Goal: Information Seeking & Learning: Learn about a topic

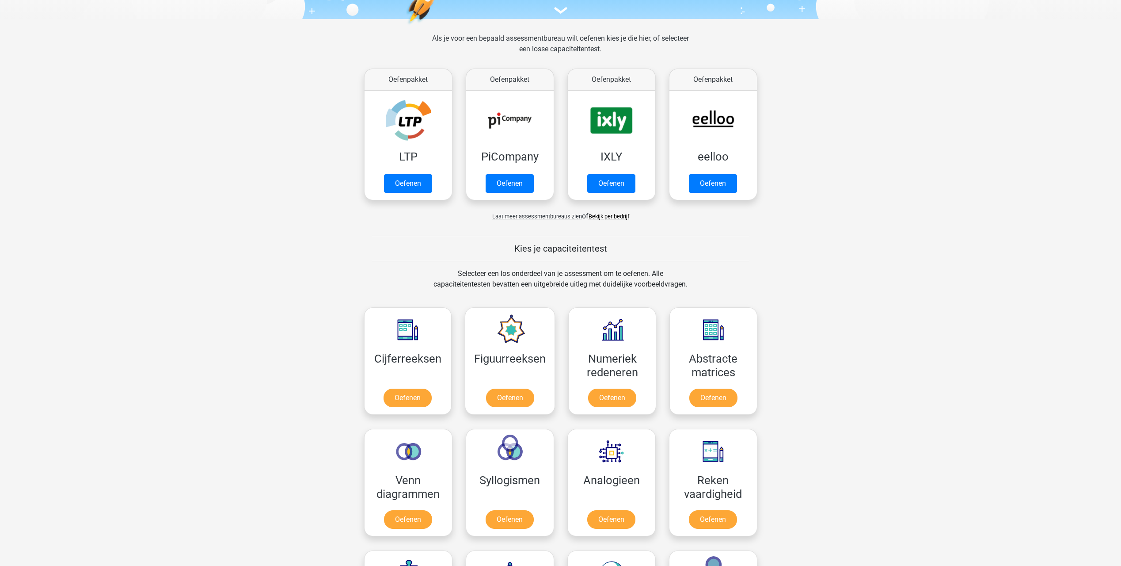
scroll to position [88, 0]
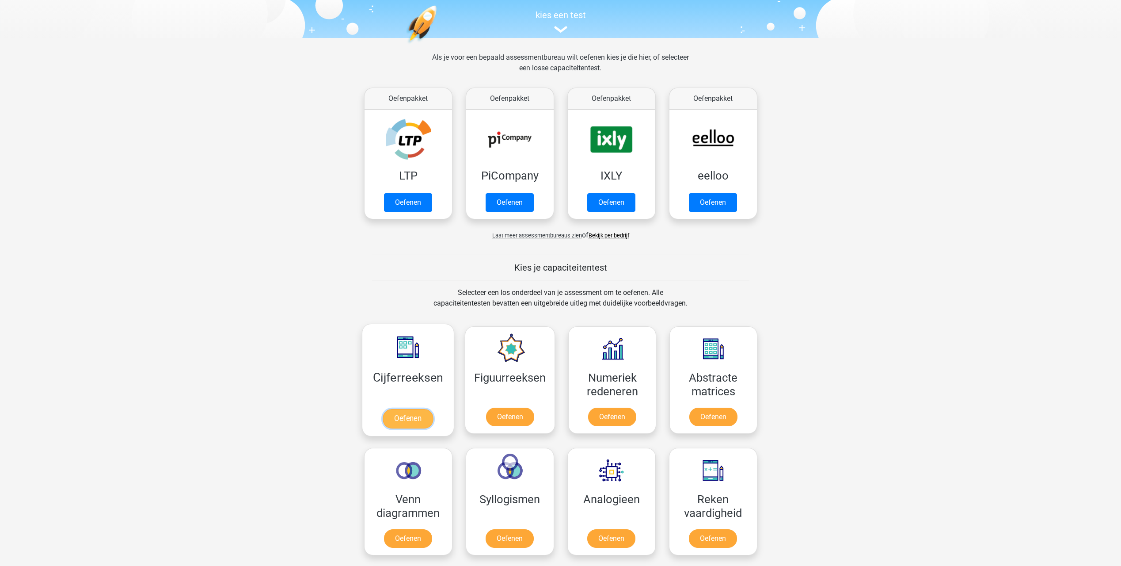
click at [404, 415] on link "Oefenen" at bounding box center [408, 418] width 50 height 19
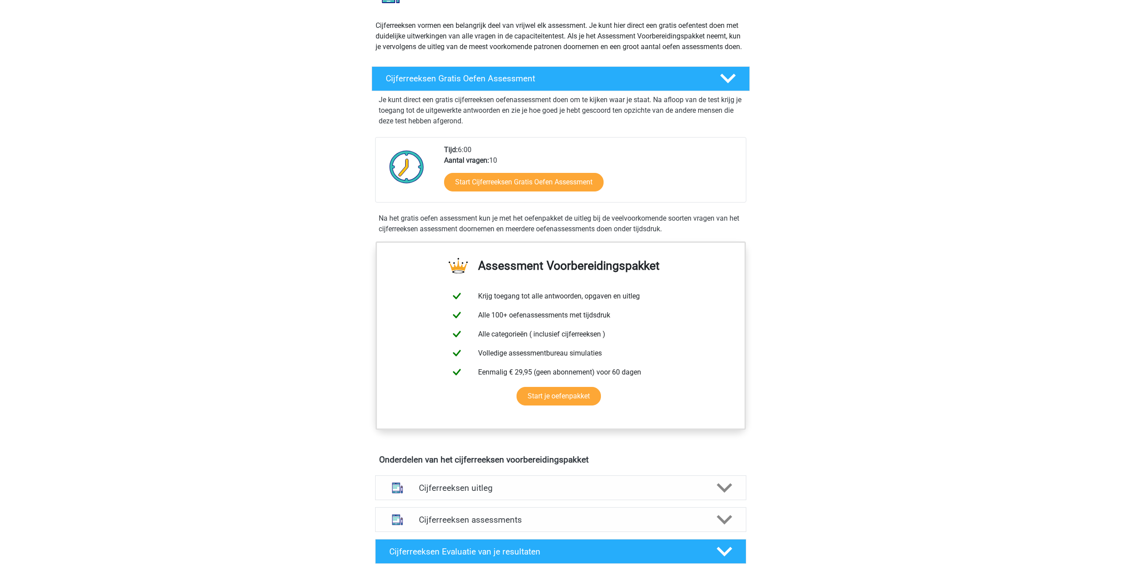
scroll to position [88, 0]
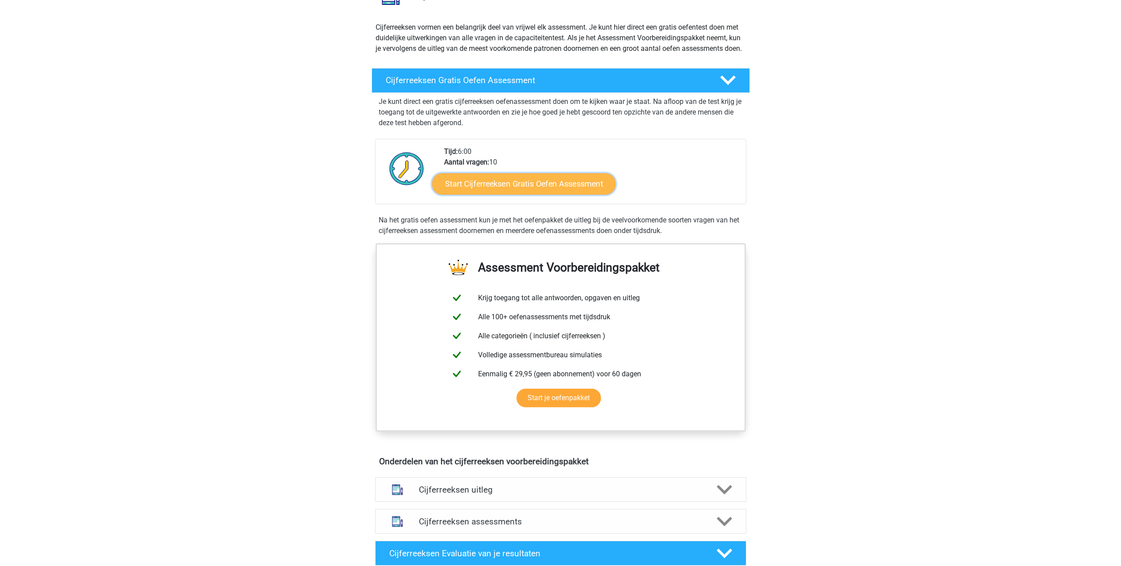
click at [509, 192] on link "Start Cijferreeksen Gratis Oefen Assessment" at bounding box center [523, 183] width 183 height 21
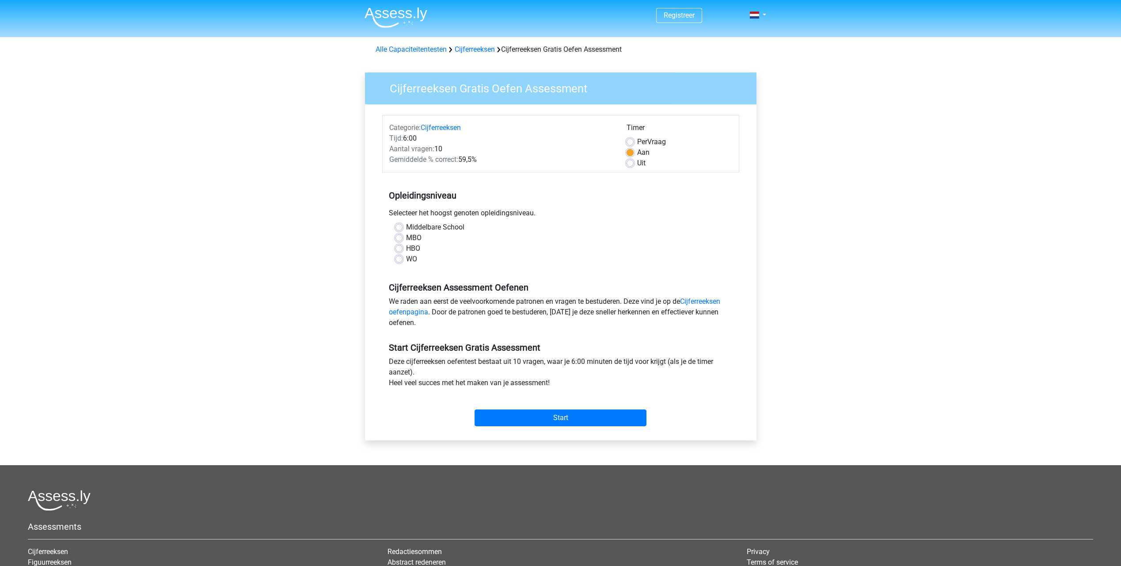
click at [406, 237] on label "MBO" at bounding box center [413, 237] width 15 height 11
click at [398, 237] on input "MBO" at bounding box center [399, 236] width 7 height 9
radio input "true"
click at [568, 422] on input "Start" at bounding box center [561, 417] width 172 height 17
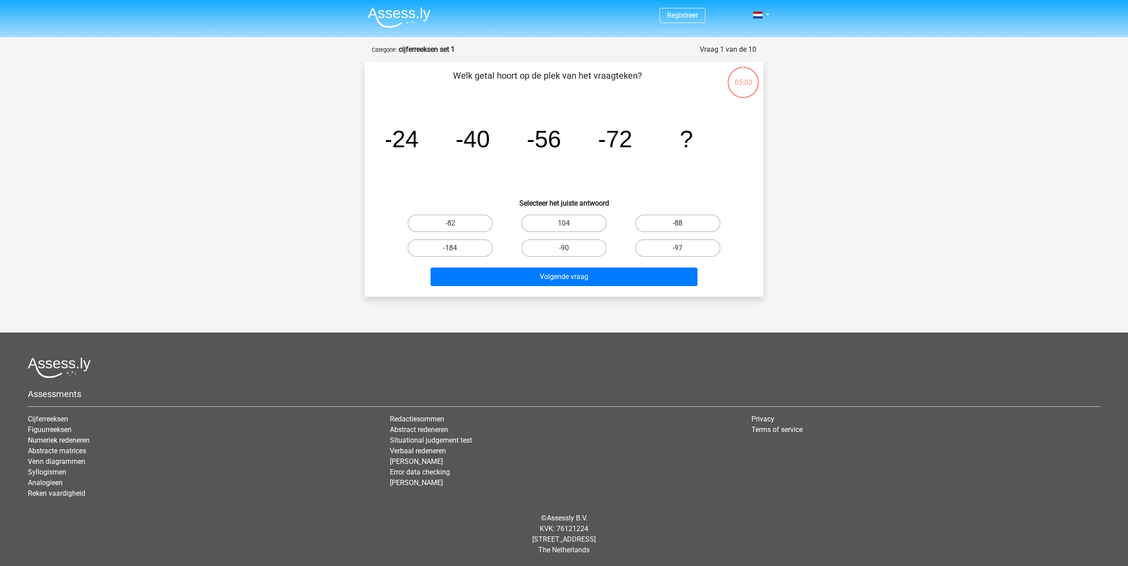
click at [673, 222] on label "-88" at bounding box center [677, 223] width 85 height 18
click at [678, 223] on input "-88" at bounding box center [681, 226] width 6 height 6
radio input "true"
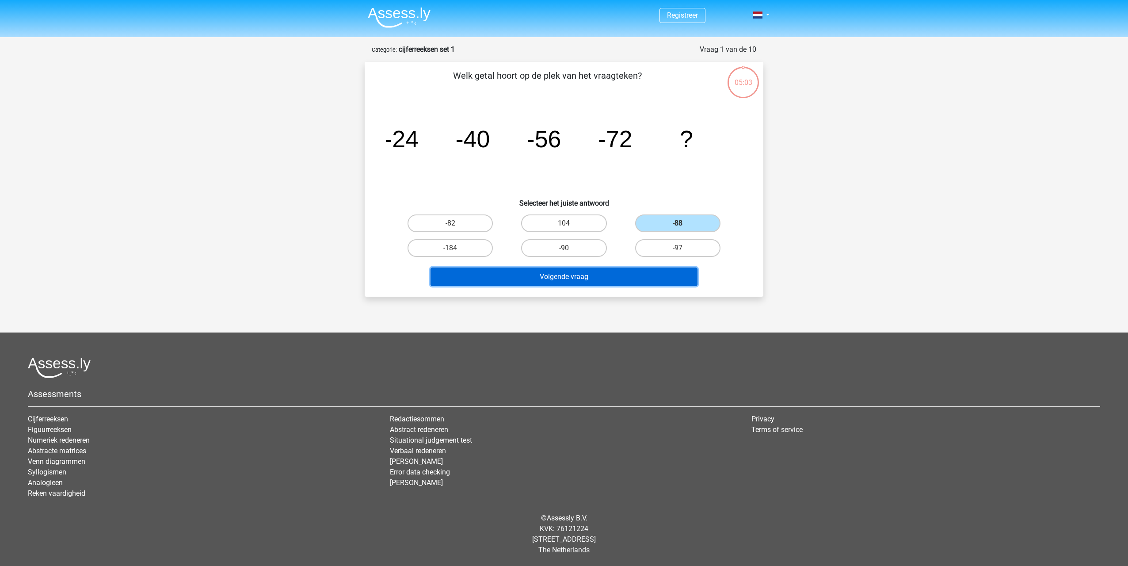
click at [572, 277] on button "Volgende vraag" at bounding box center [563, 276] width 267 height 19
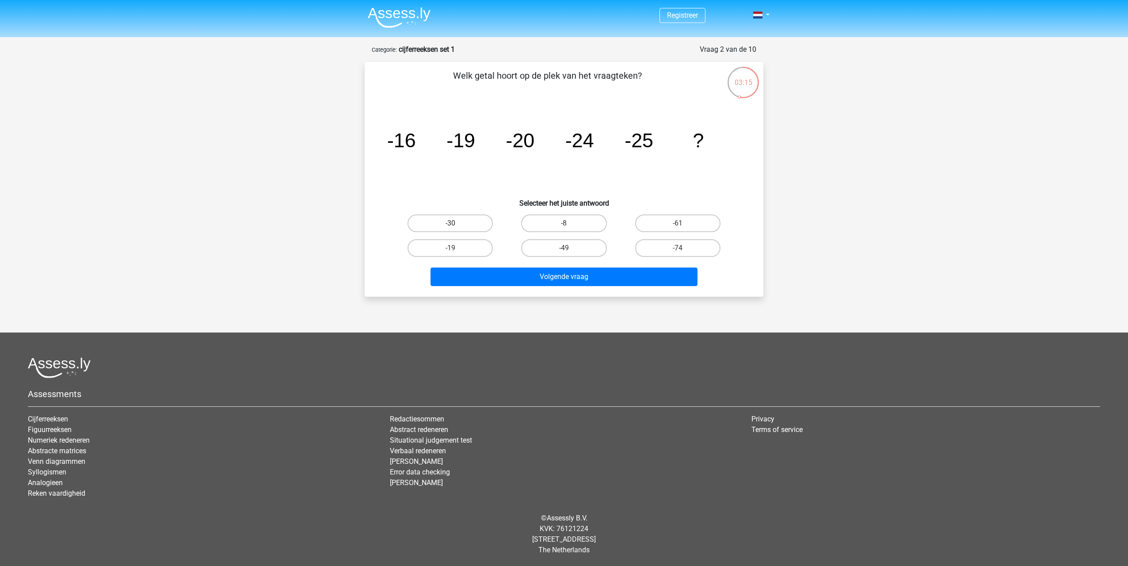
click at [449, 222] on label "-30" at bounding box center [449, 223] width 85 height 18
click at [450, 223] on input "-30" at bounding box center [453, 226] width 6 height 6
radio input "true"
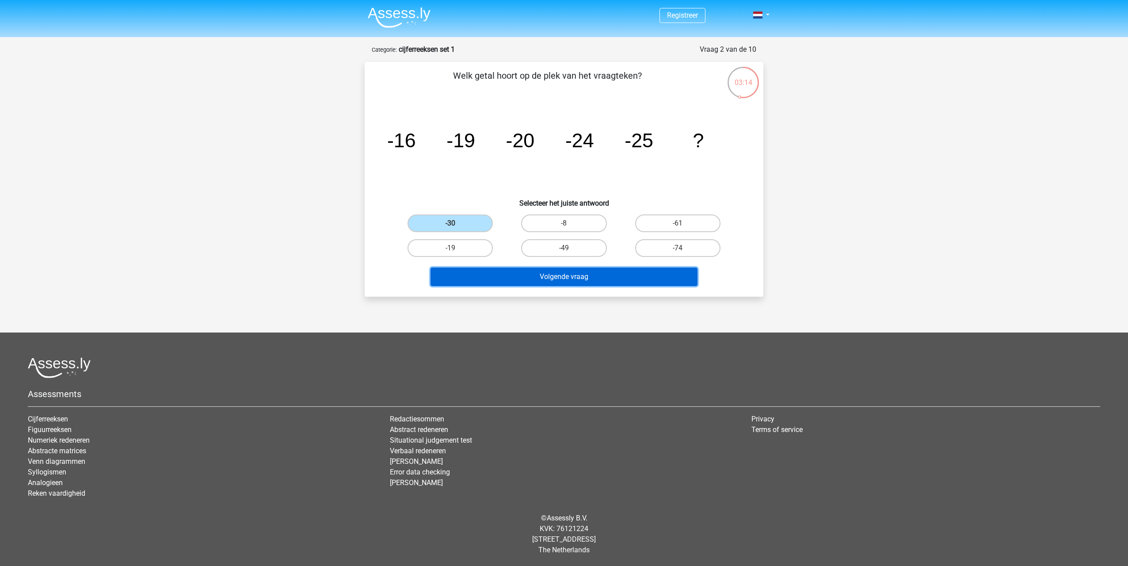
click at [591, 278] on button "Volgende vraag" at bounding box center [563, 276] width 267 height 19
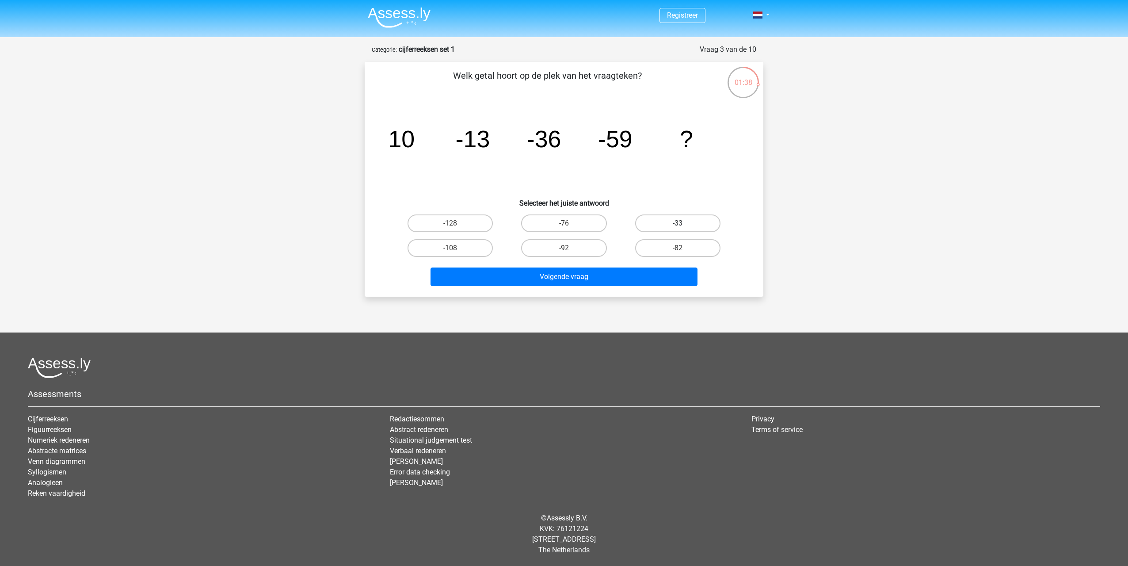
click at [685, 219] on label "-33" at bounding box center [677, 223] width 85 height 18
click at [683, 223] on input "-33" at bounding box center [681, 226] width 6 height 6
radio input "true"
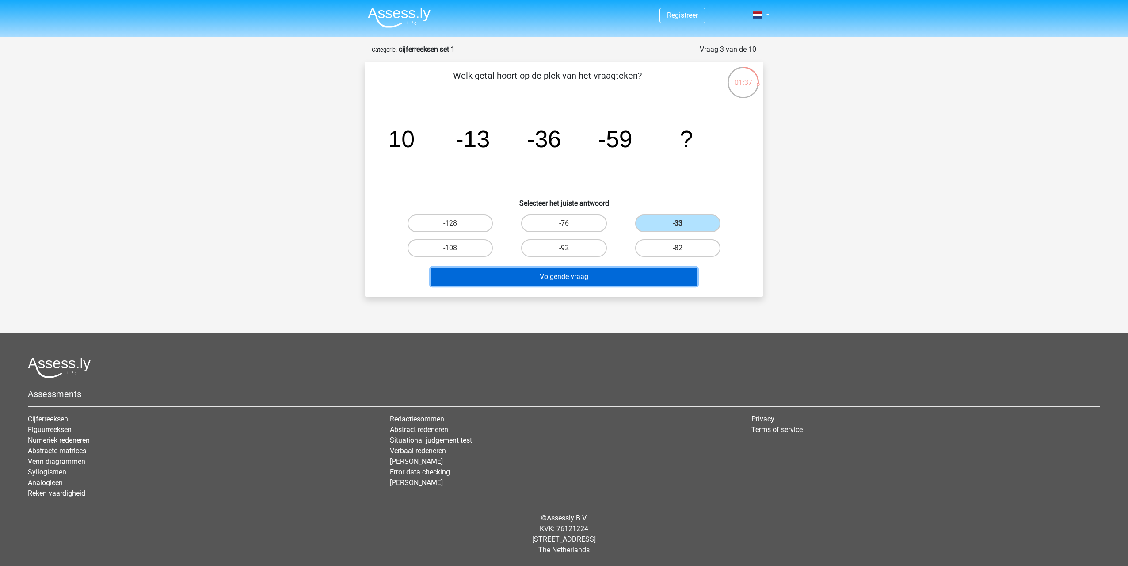
click at [635, 267] on button "Volgende vraag" at bounding box center [563, 276] width 267 height 19
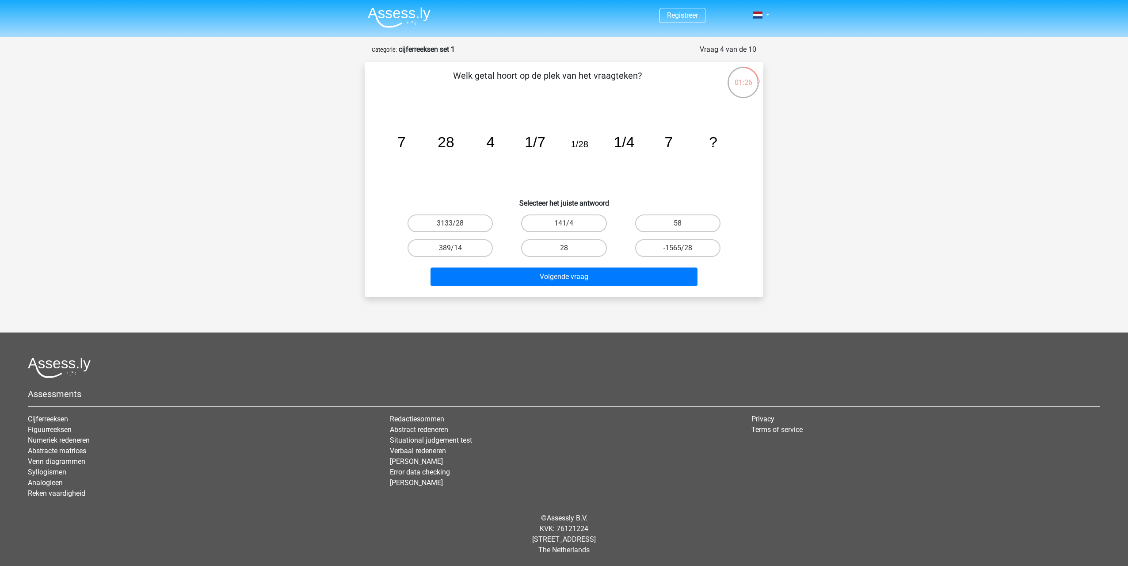
click at [562, 248] on label "28" at bounding box center [563, 248] width 85 height 18
click at [564, 248] on input "28" at bounding box center [567, 251] width 6 height 6
radio input "true"
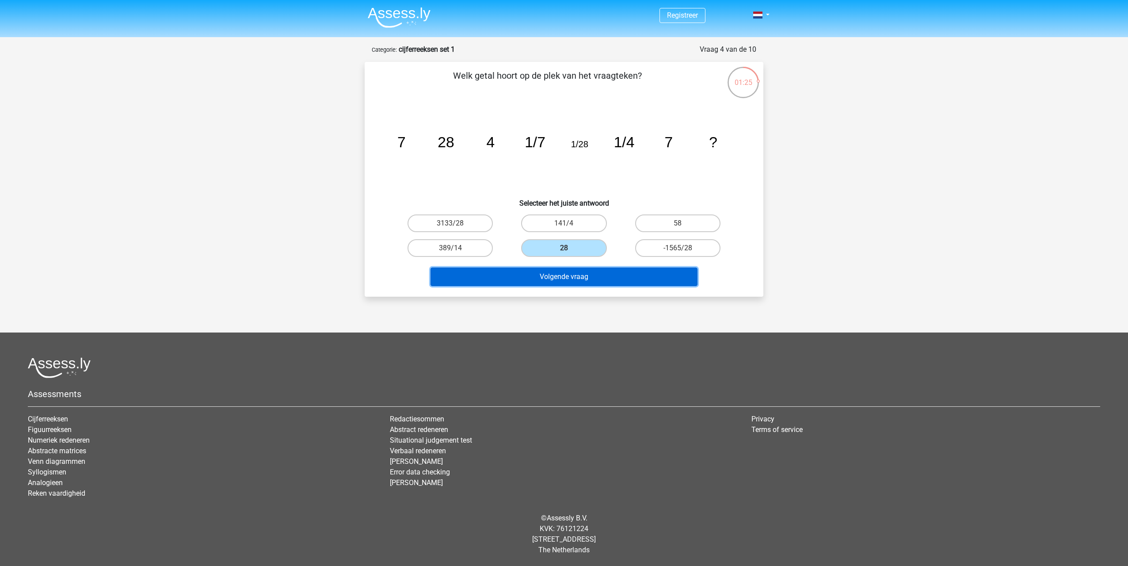
click at [568, 270] on button "Volgende vraag" at bounding box center [563, 276] width 267 height 19
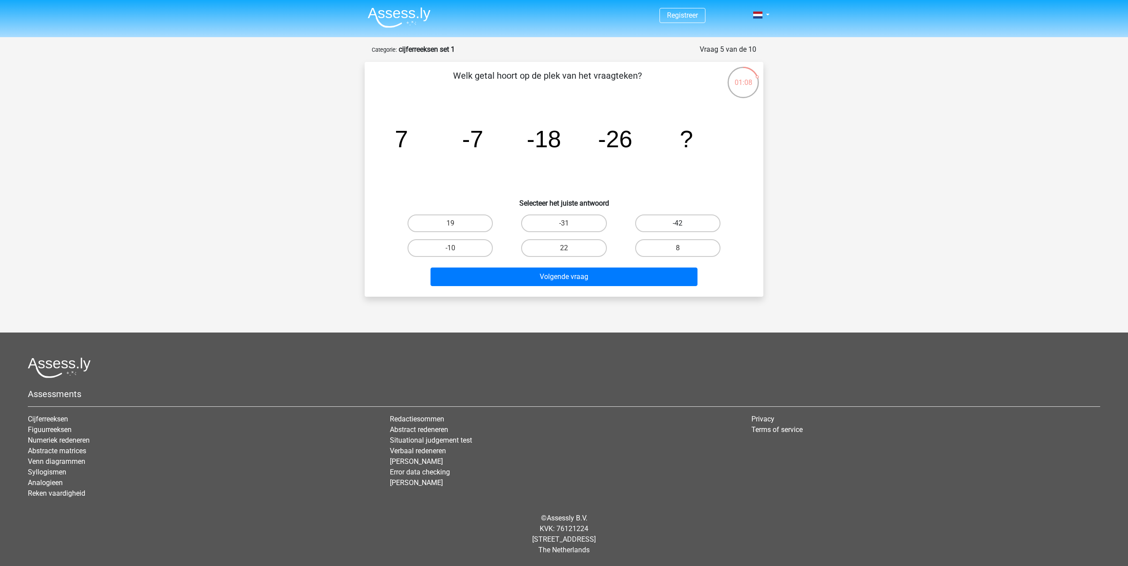
click at [662, 220] on label "-42" at bounding box center [677, 223] width 85 height 18
click at [678, 223] on input "-42" at bounding box center [681, 226] width 6 height 6
radio input "true"
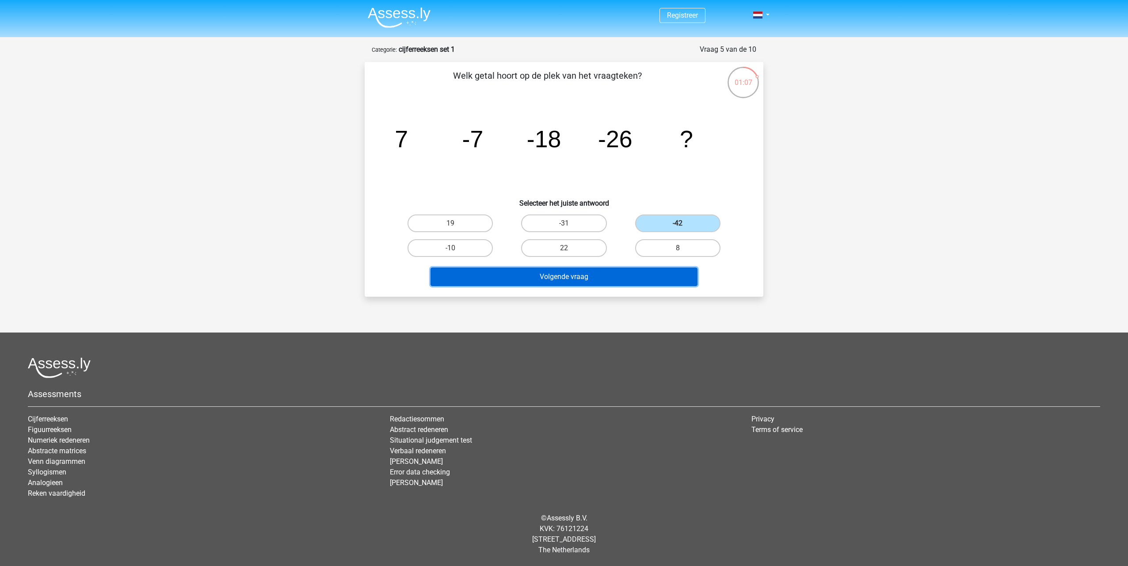
click at [638, 276] on button "Volgende vraag" at bounding box center [563, 276] width 267 height 19
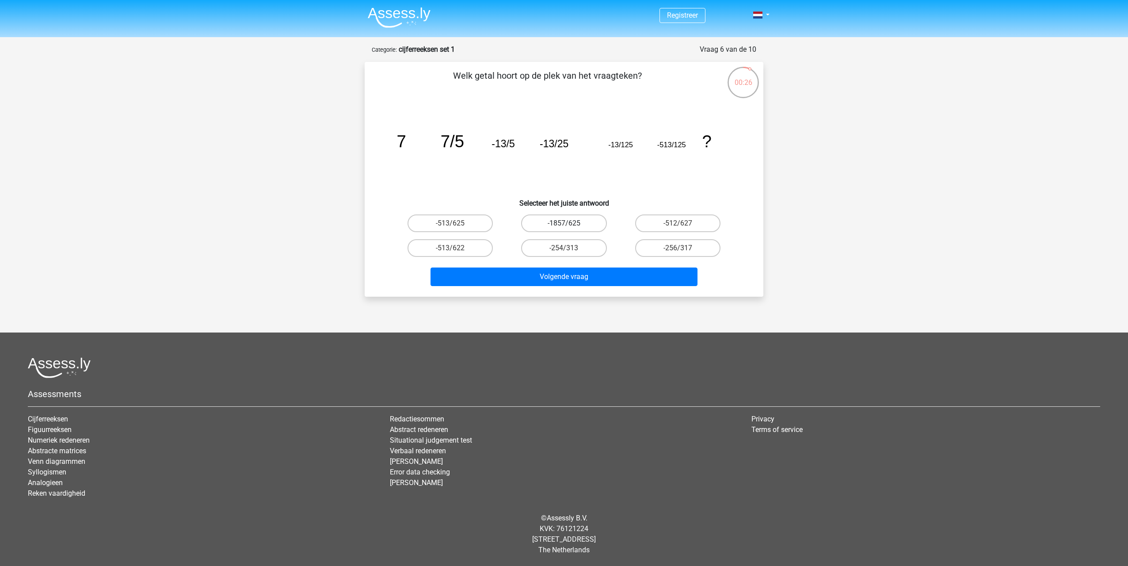
click at [539, 223] on label "-1857/625" at bounding box center [563, 223] width 85 height 18
click at [564, 223] on input "-1857/625" at bounding box center [567, 226] width 6 height 6
radio input "true"
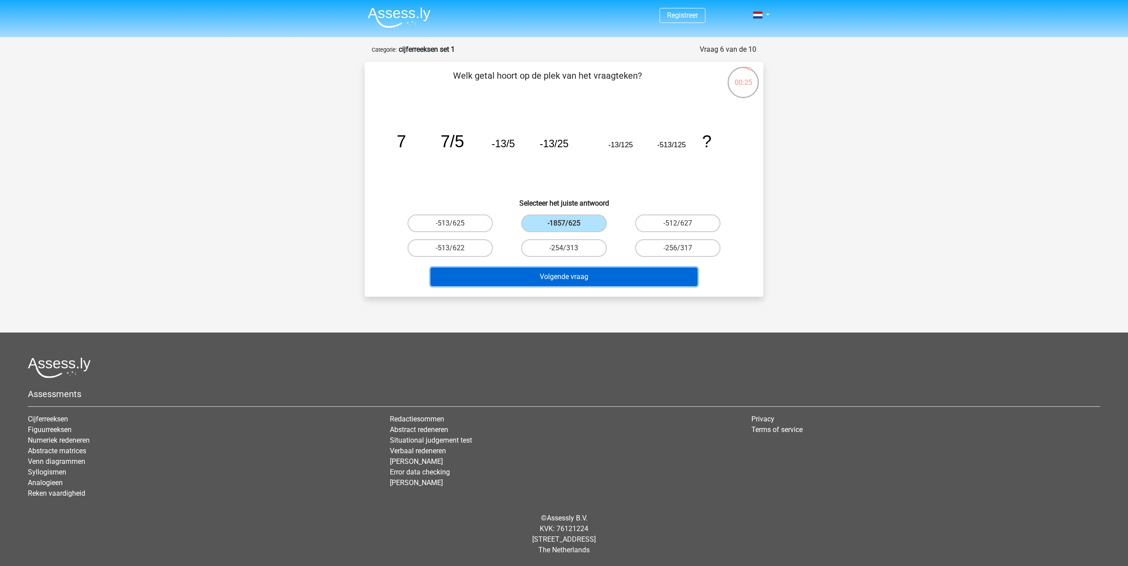
click at [538, 280] on button "Volgende vraag" at bounding box center [563, 276] width 267 height 19
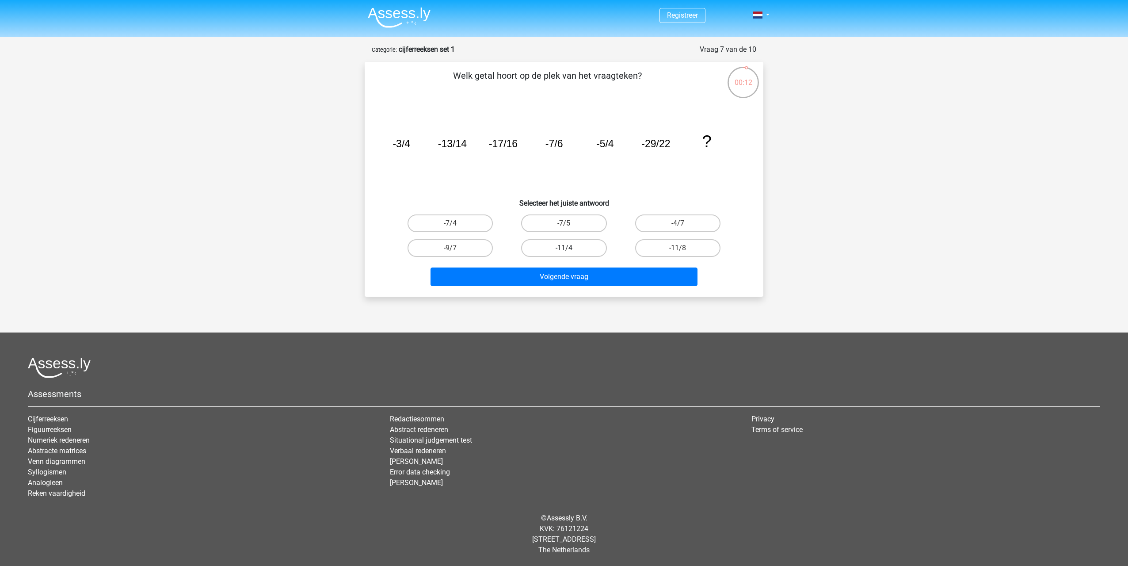
click at [594, 247] on label "-11/4" at bounding box center [563, 248] width 85 height 18
click at [570, 248] on input "-11/4" at bounding box center [567, 251] width 6 height 6
radio input "true"
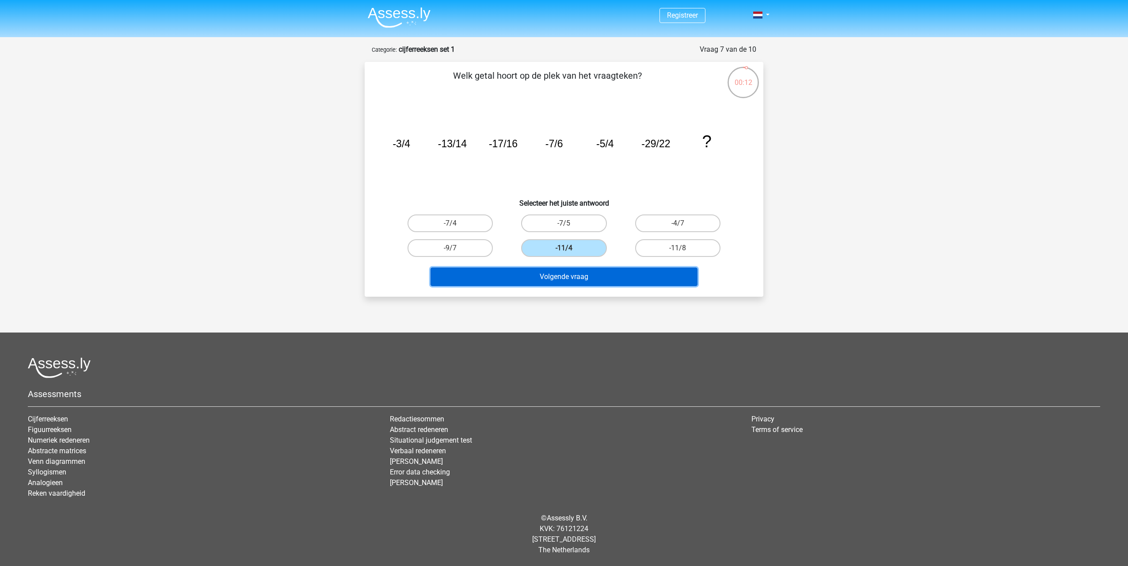
click at [594, 274] on button "Volgende vraag" at bounding box center [563, 276] width 267 height 19
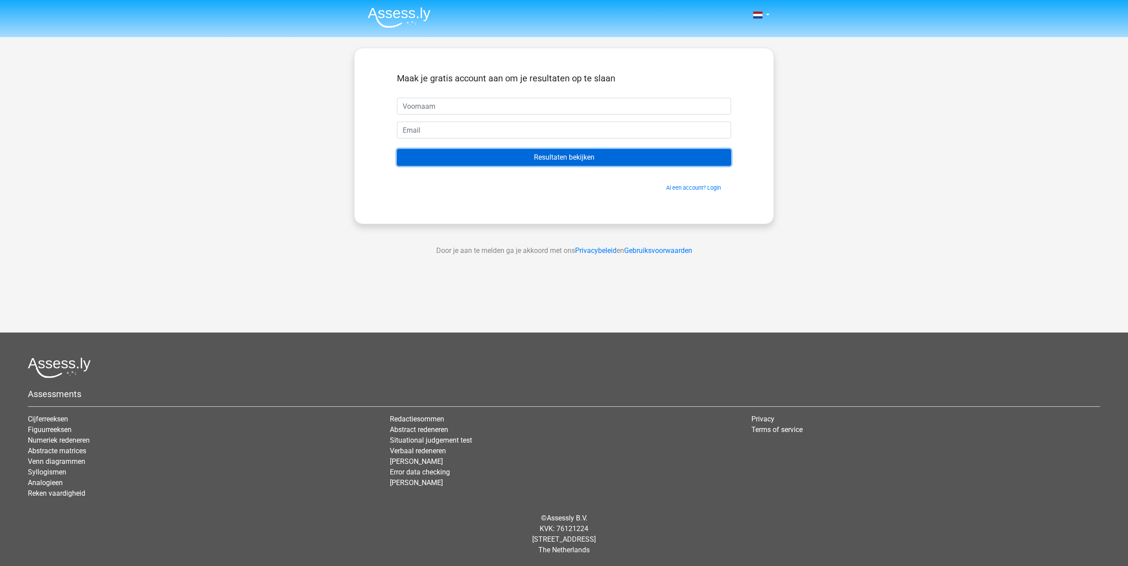
click at [567, 158] on input "Resultaten bekijken" at bounding box center [564, 157] width 334 height 17
type input "gerrie"
click at [530, 158] on input "Resultaten bekijken" at bounding box center [564, 157] width 334 height 17
click at [518, 158] on input "Resultaten bekijken" at bounding box center [564, 157] width 334 height 17
